Goal: Navigation & Orientation: Find specific page/section

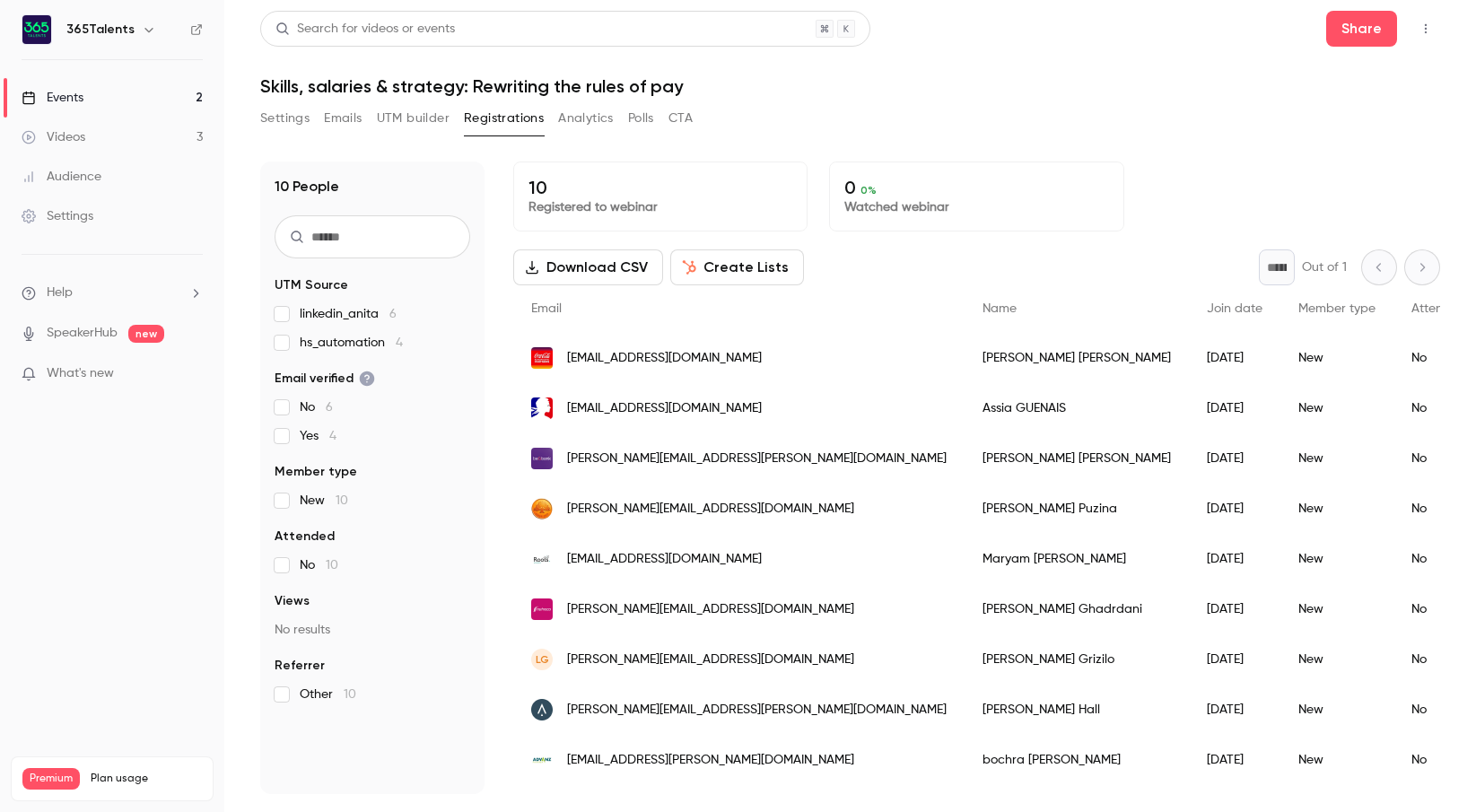
scroll to position [41, 0]
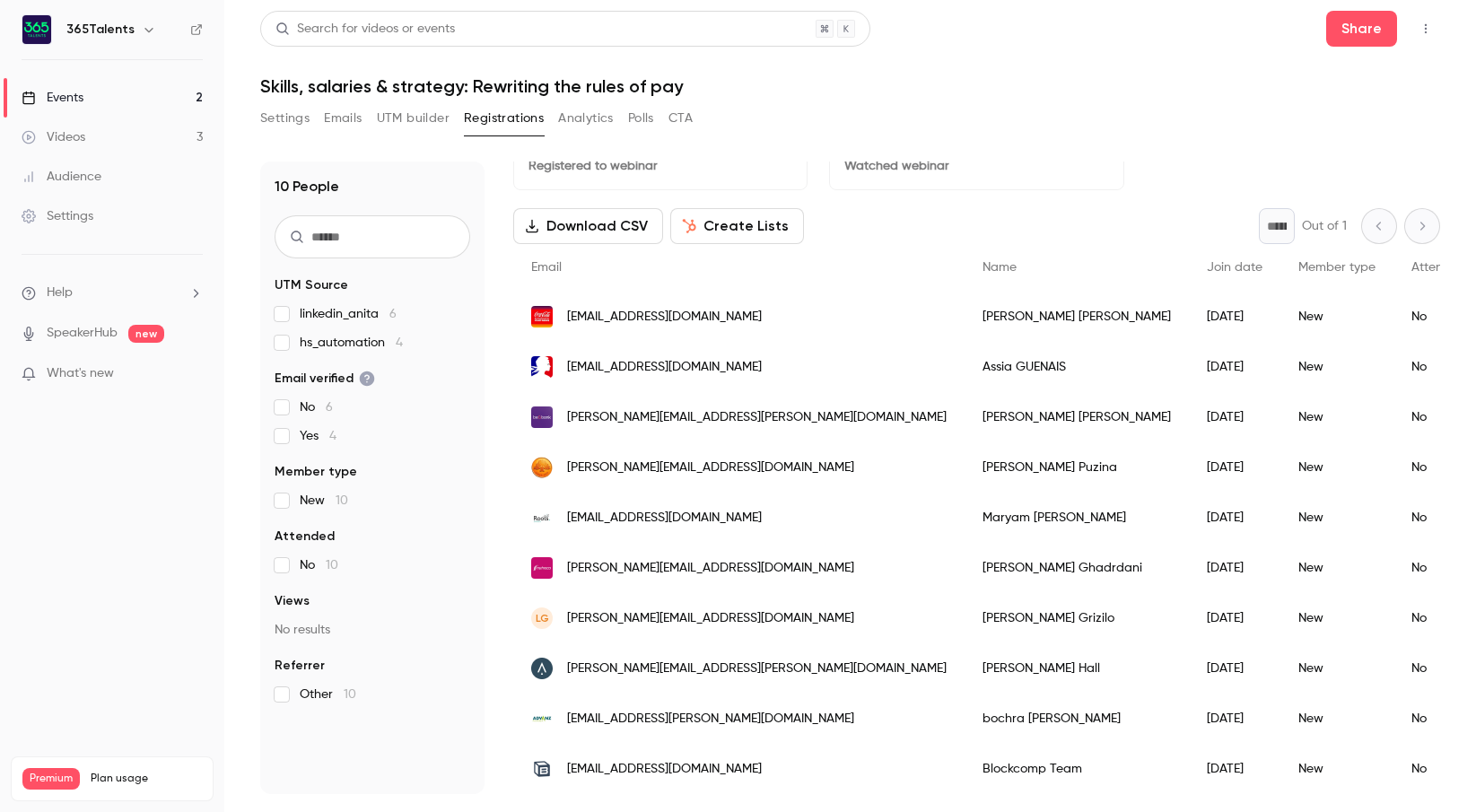
click at [298, 116] on button "Settings" at bounding box center [284, 117] width 49 height 28
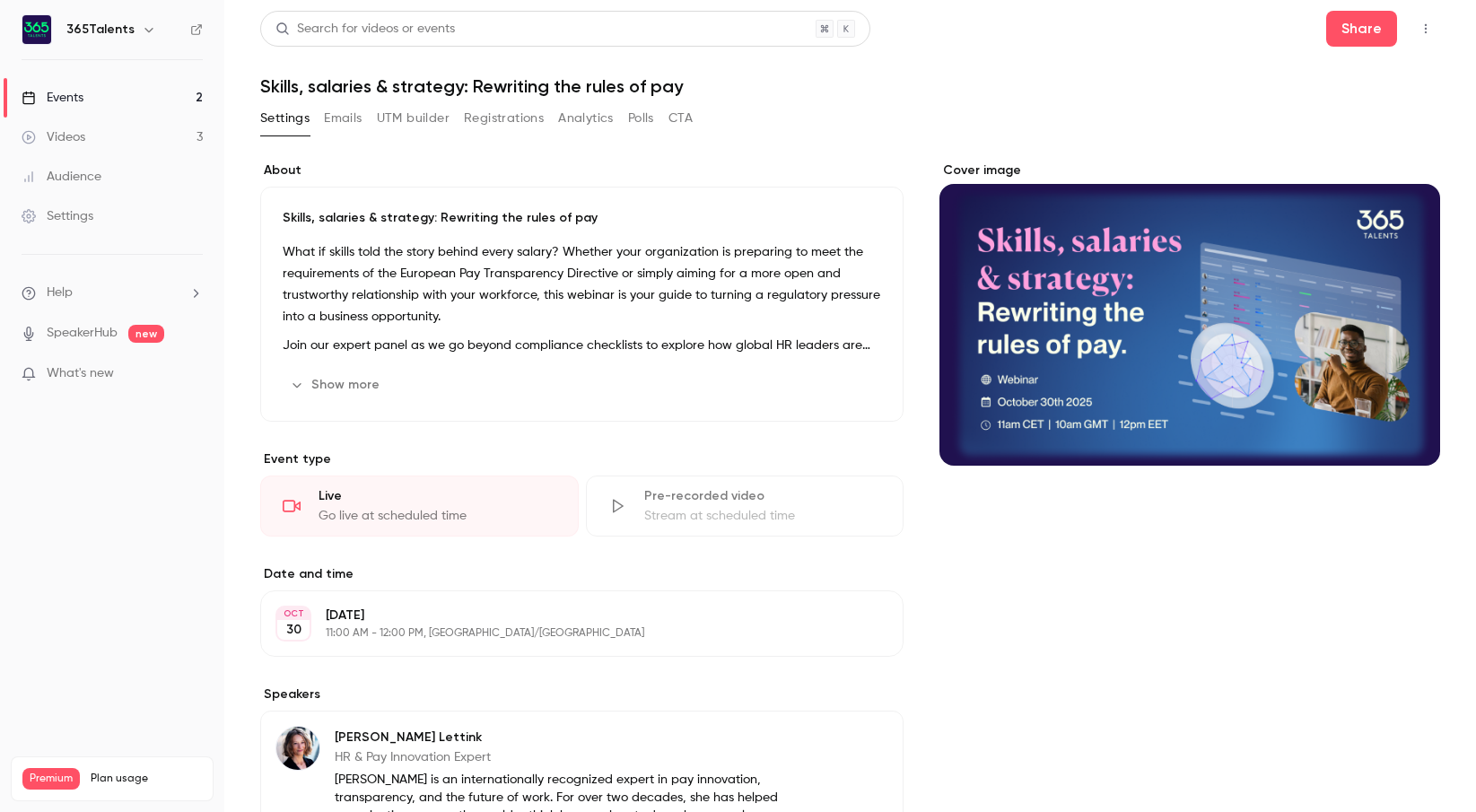
click at [124, 102] on link "Events 2" at bounding box center [112, 98] width 225 height 39
